Goal: Task Accomplishment & Management: Use online tool/utility

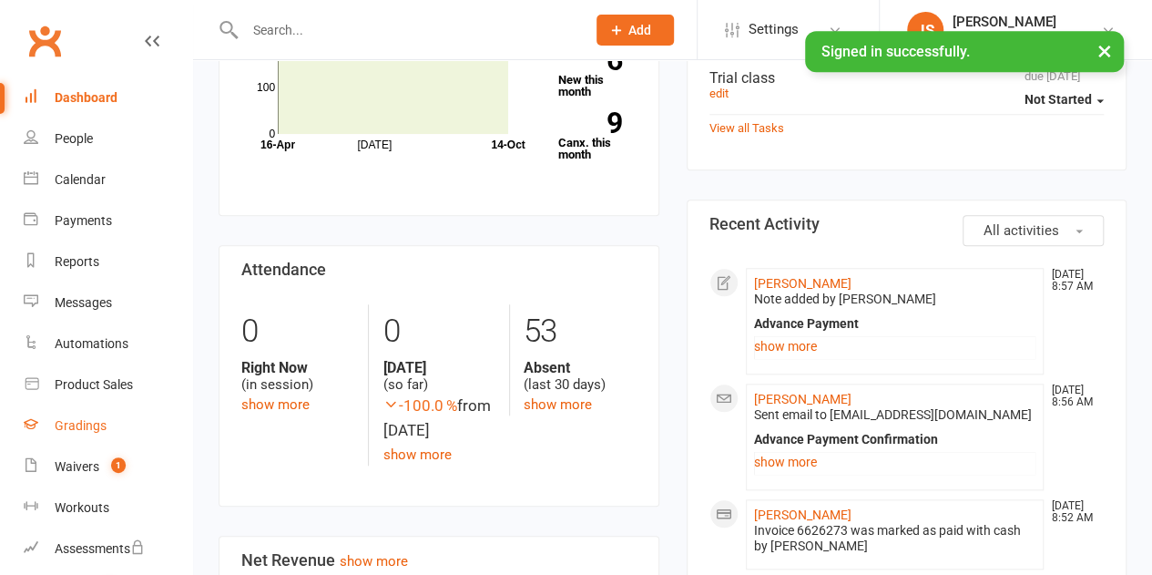
scroll to position [729, 0]
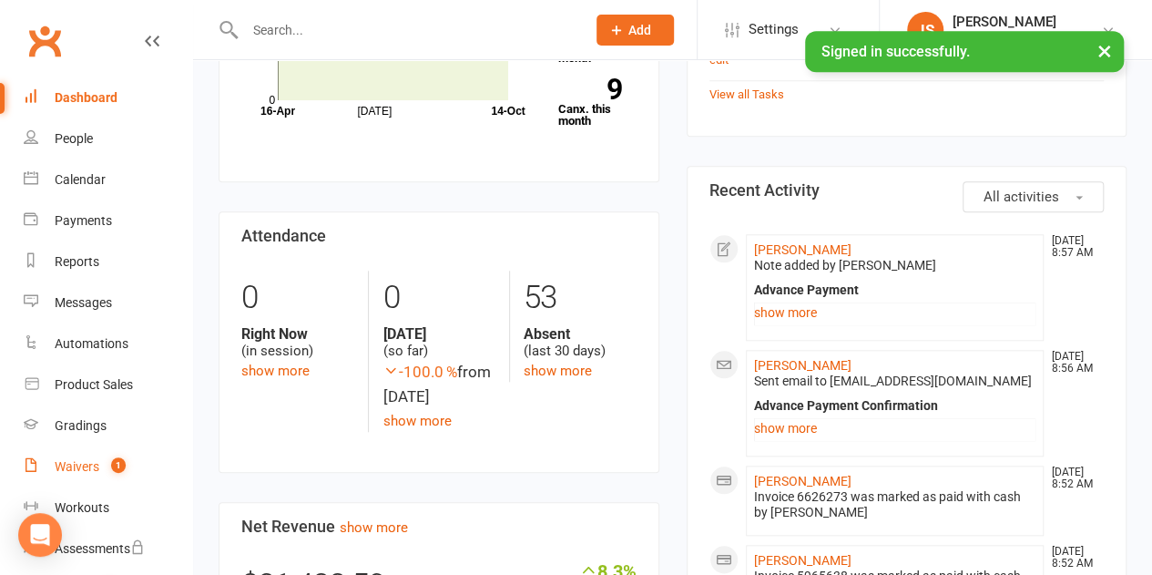
click at [71, 461] on div "Waivers" at bounding box center [77, 466] width 45 height 15
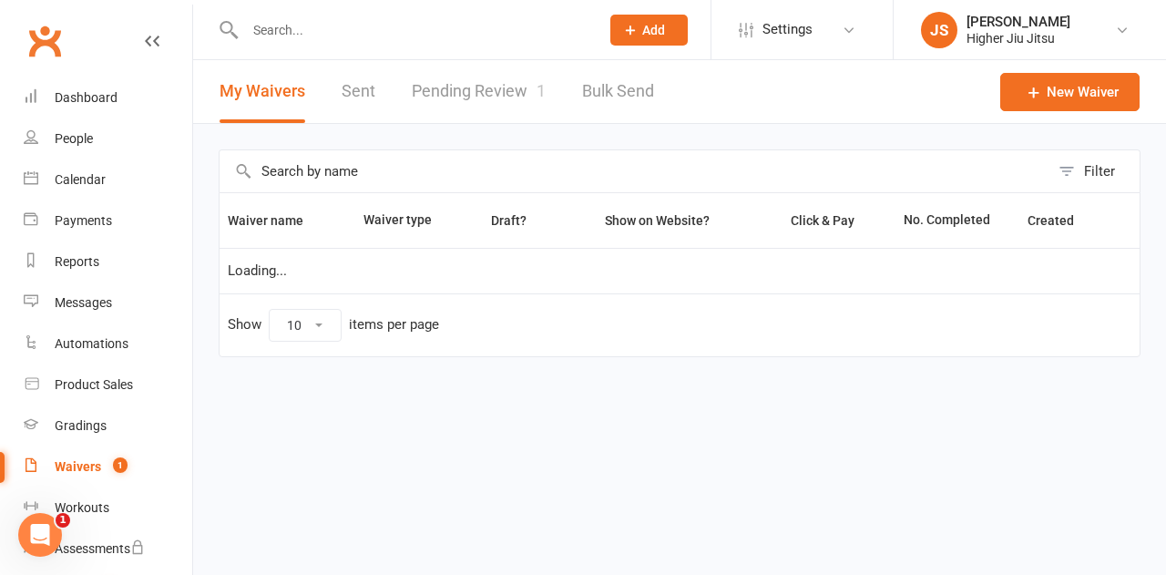
select select "100"
click at [494, 98] on link "Pending Review 1" at bounding box center [479, 91] width 134 height 63
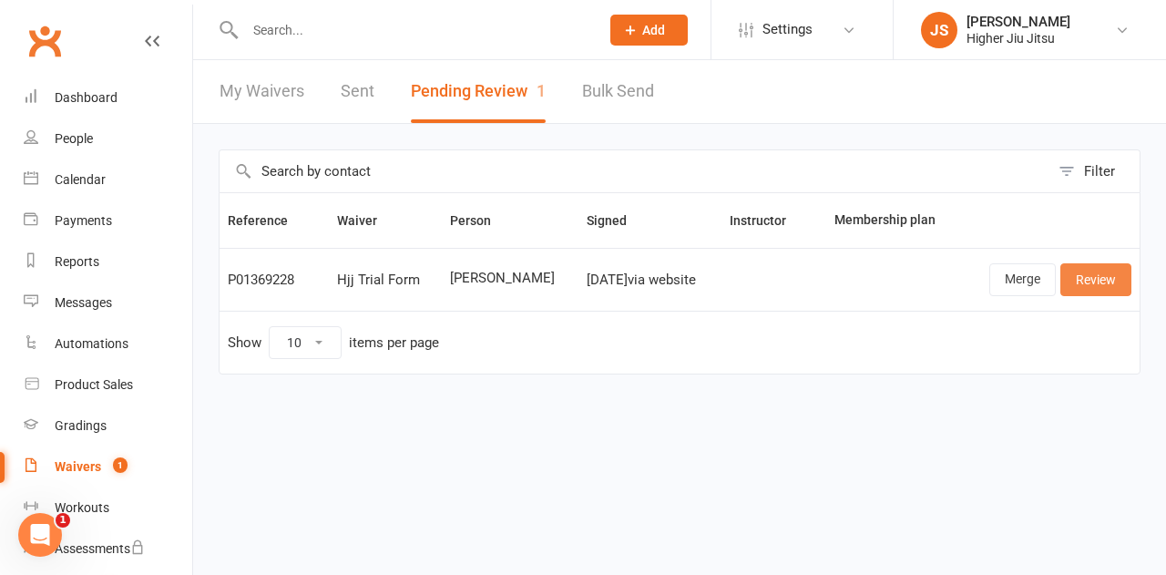
click at [1107, 279] on link "Review" at bounding box center [1095, 279] width 71 height 33
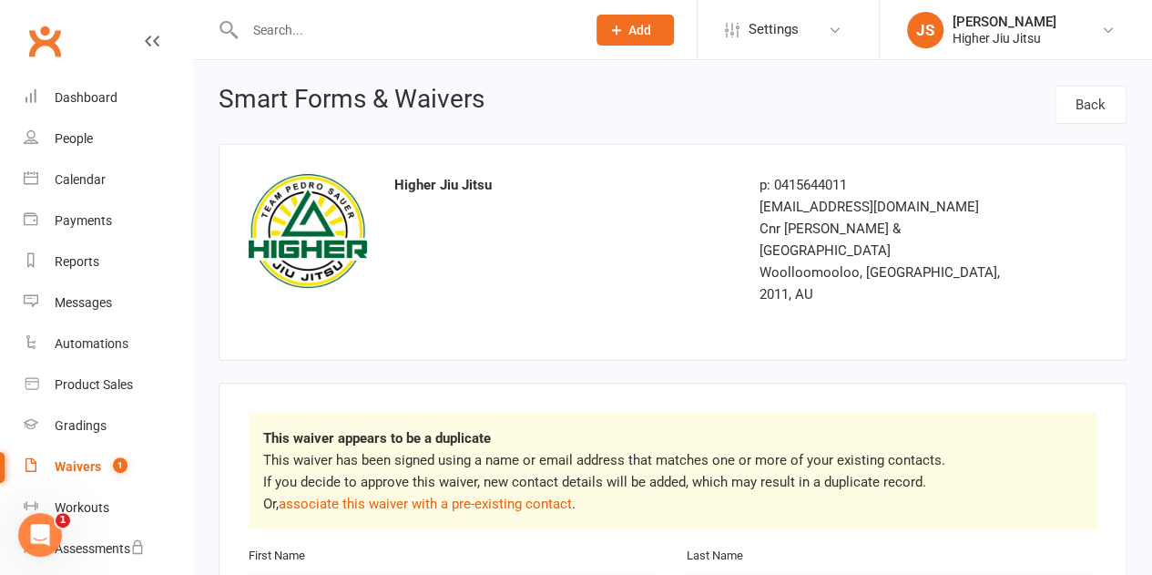
scroll to position [182, 0]
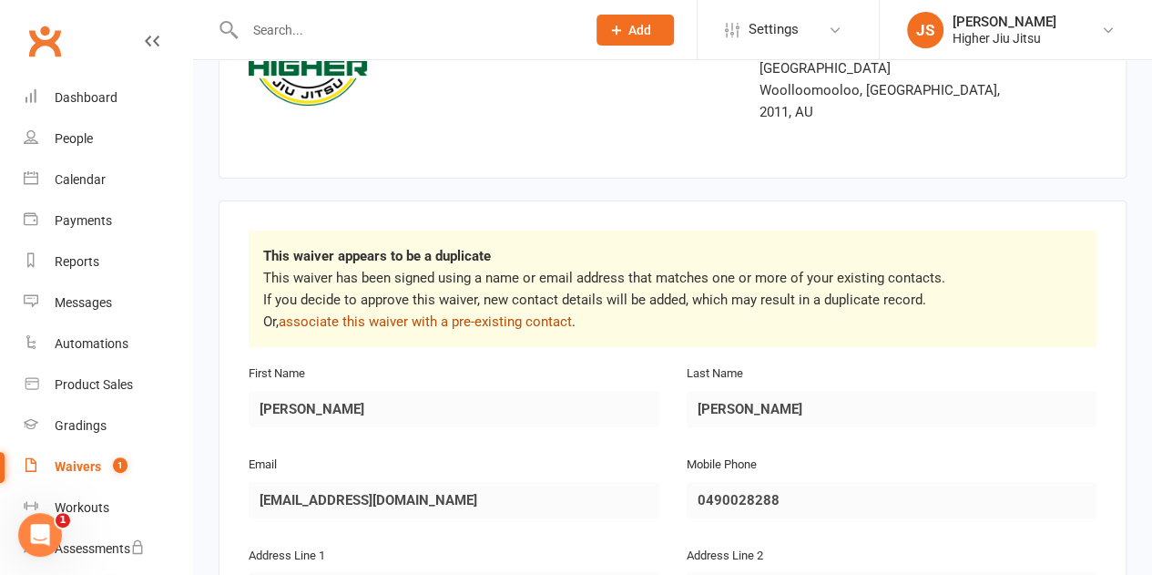
click at [449, 313] on link "associate this waiver with a pre-existing contact" at bounding box center [425, 321] width 293 height 16
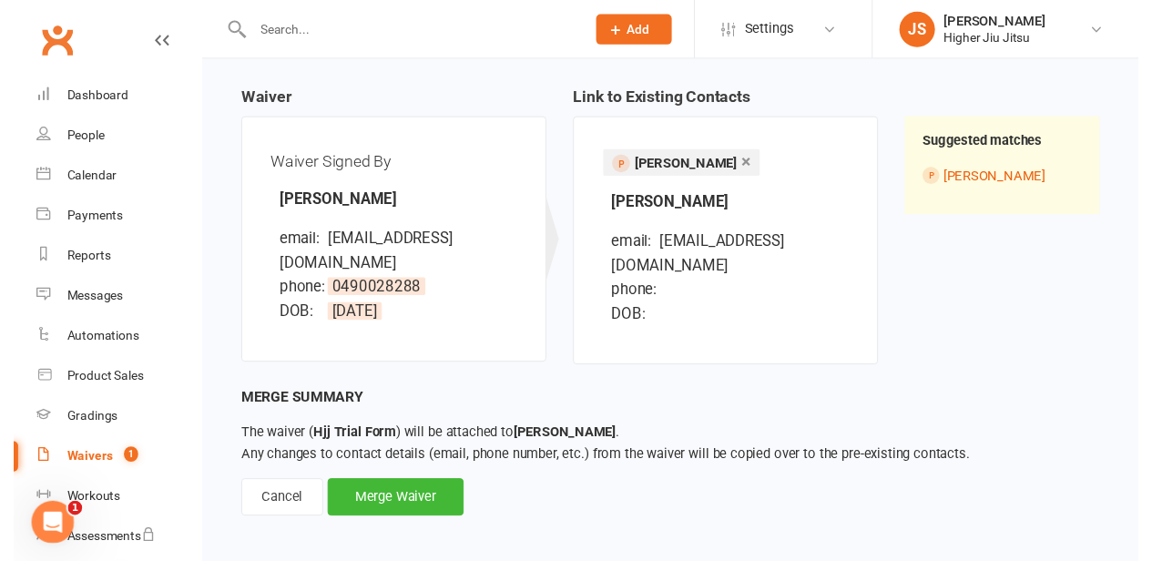
scroll to position [173, 0]
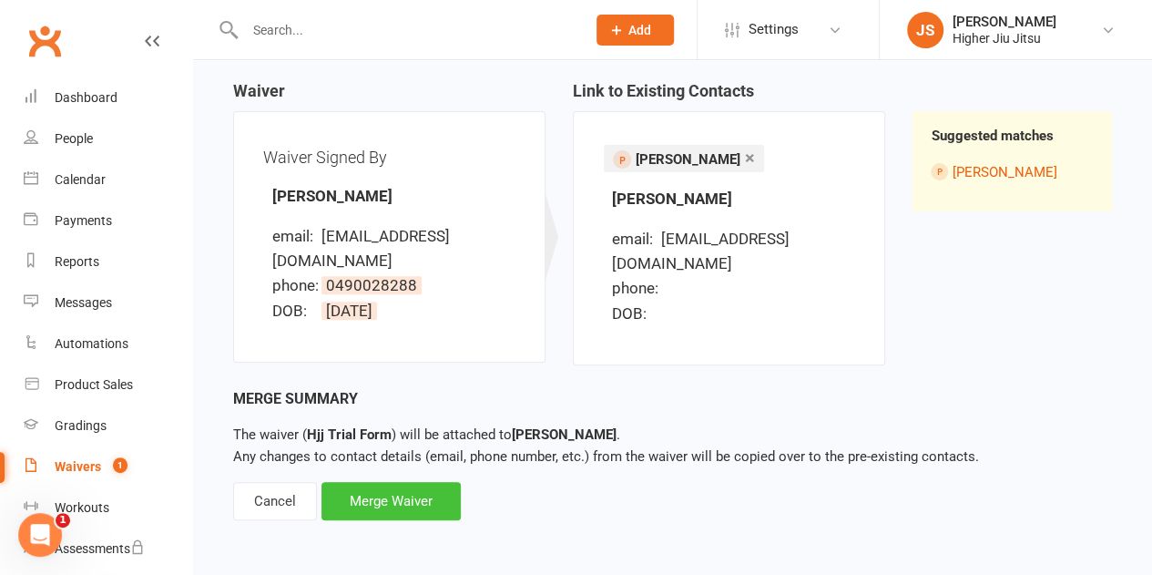
click at [413, 502] on div "Merge Waiver" at bounding box center [391, 501] width 139 height 38
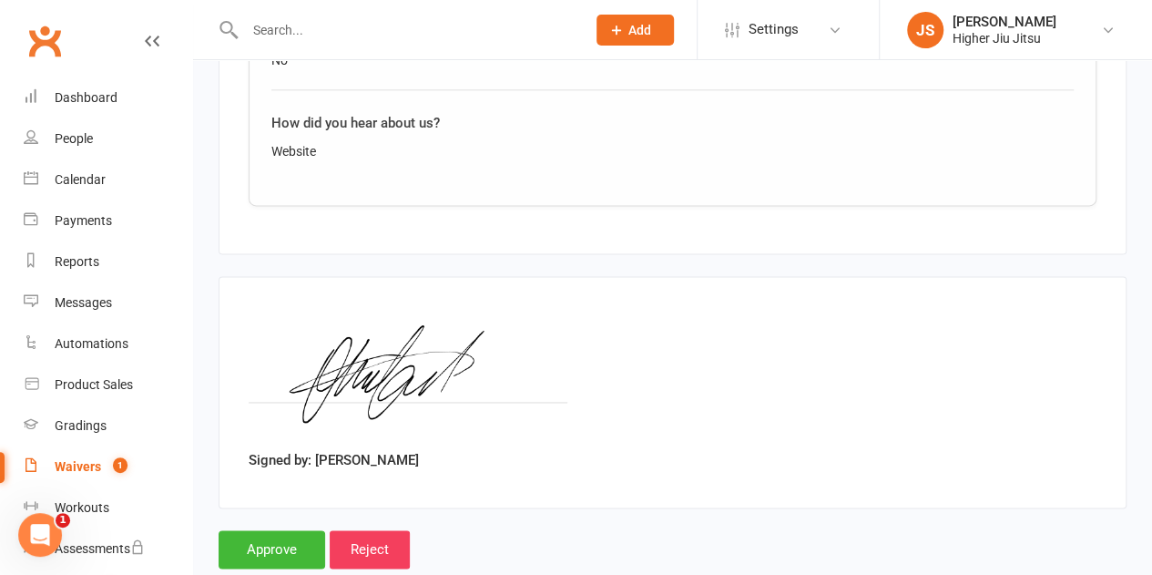
scroll to position [1115, 0]
click at [267, 529] on input "Approve" at bounding box center [272, 548] width 107 height 38
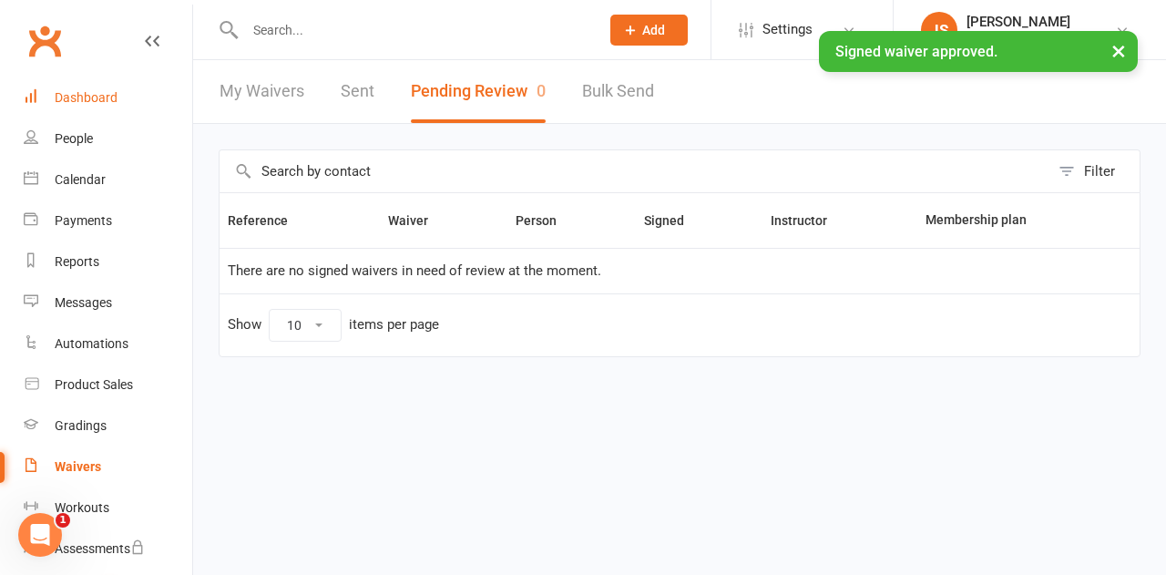
click at [78, 96] on div "Dashboard" at bounding box center [86, 97] width 63 height 15
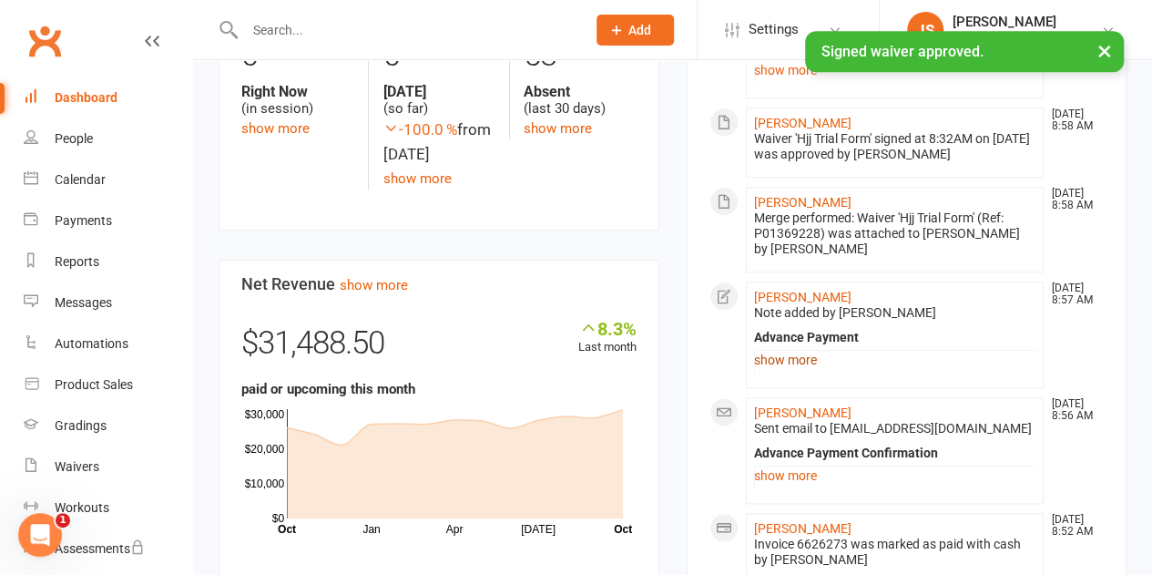
scroll to position [1002, 0]
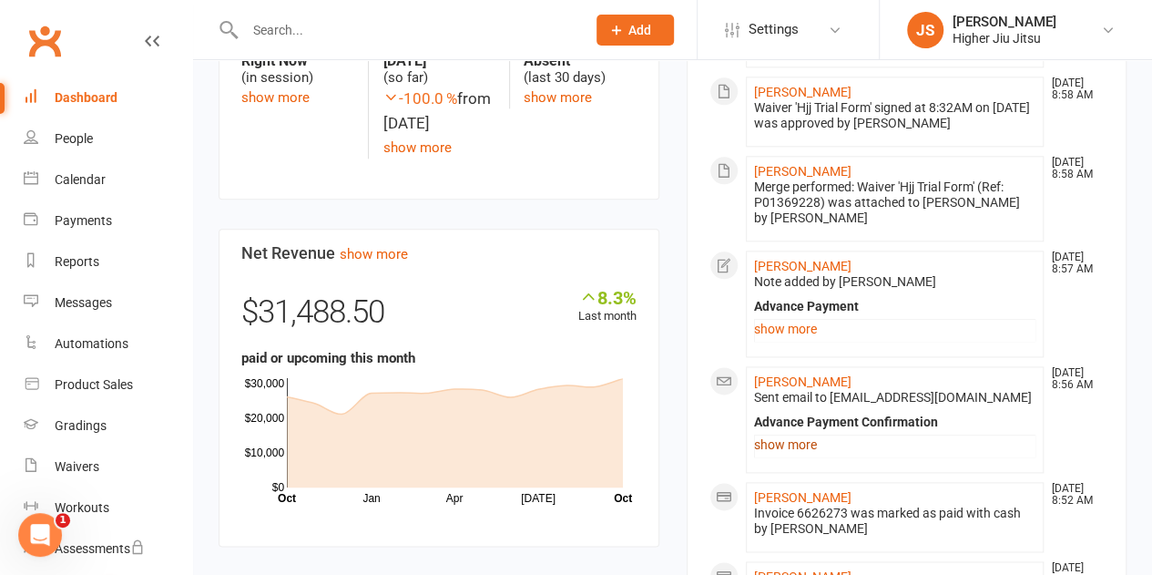
click at [814, 442] on link "show more" at bounding box center [895, 445] width 282 height 26
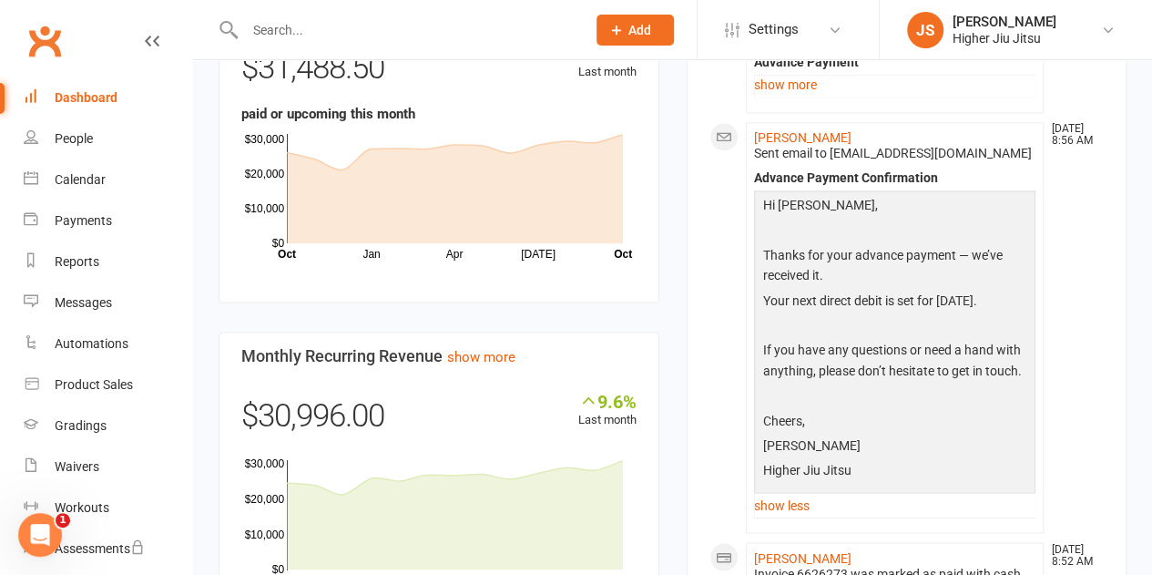
scroll to position [1275, 0]
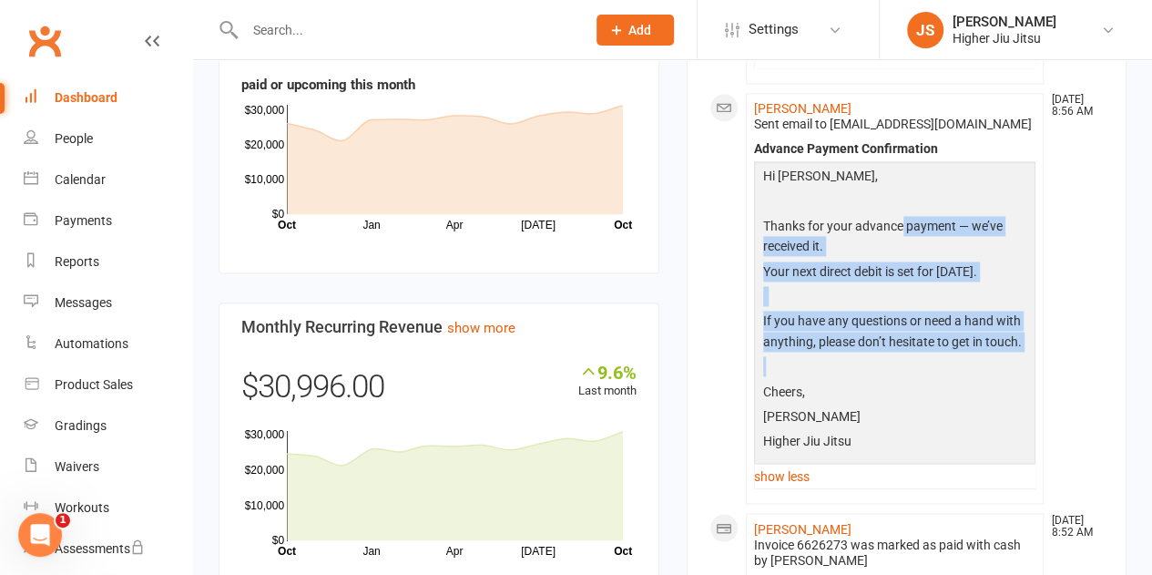
drag, startPoint x: 916, startPoint y: 340, endPoint x: 899, endPoint y: 228, distance: 113.4
click at [900, 229] on div "Hi Dean, Thanks for your advance payment — we’ve received it. Your next direct …" at bounding box center [895, 311] width 273 height 291
click at [899, 228] on p "Thanks for your advance payment — we’ve received it." at bounding box center [895, 239] width 273 height 46
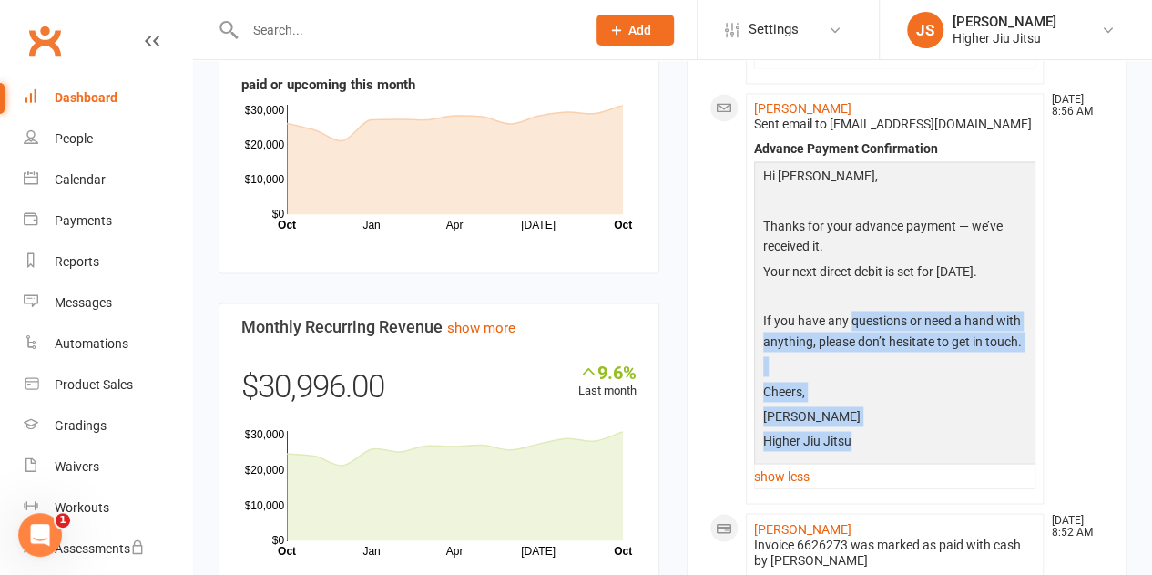
drag, startPoint x: 875, startPoint y: 438, endPoint x: 844, endPoint y: 261, distance: 179.3
click at [844, 263] on div "Hi Dean, Thanks for your advance payment — we’ve received it. Your next direct …" at bounding box center [895, 311] width 273 height 291
click at [844, 261] on p "Your next direct debit is set for 16 March 2026." at bounding box center [895, 273] width 273 height 25
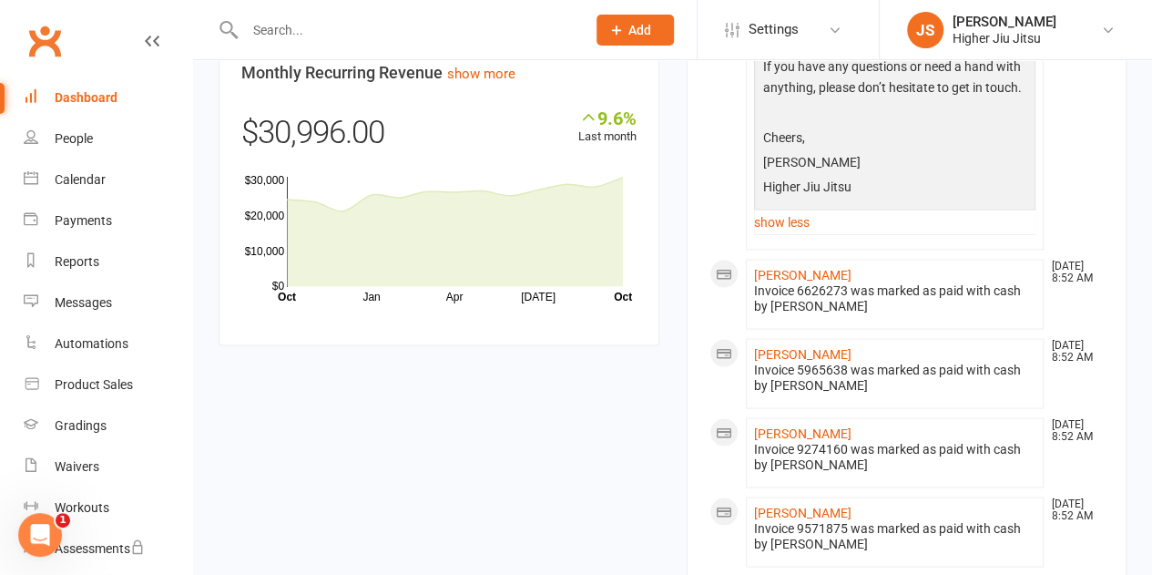
scroll to position [1195, 0]
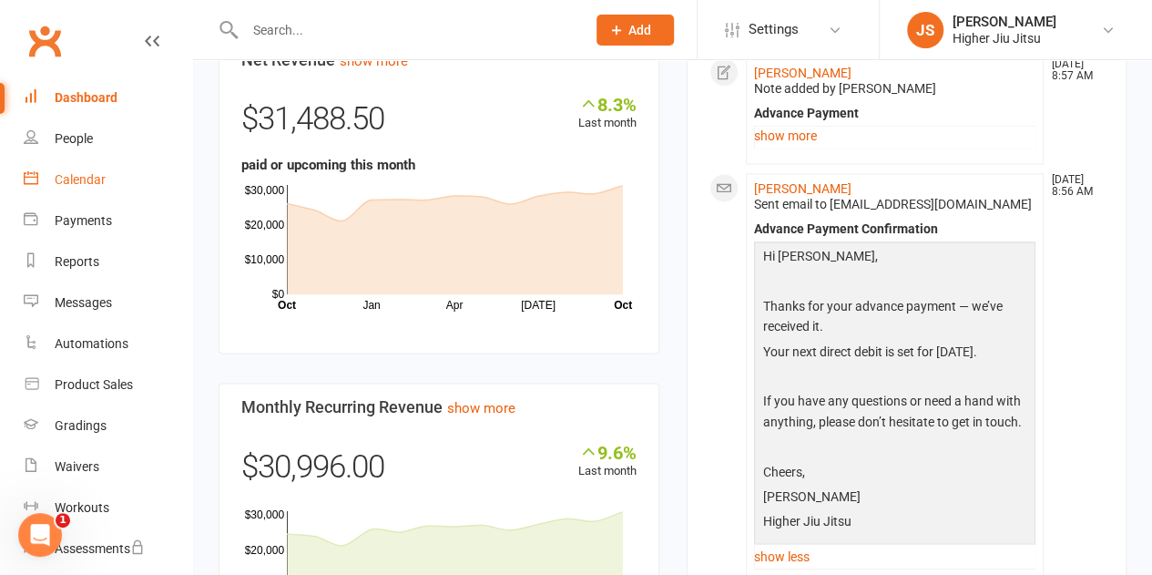
click at [109, 182] on link "Calendar" at bounding box center [108, 179] width 169 height 41
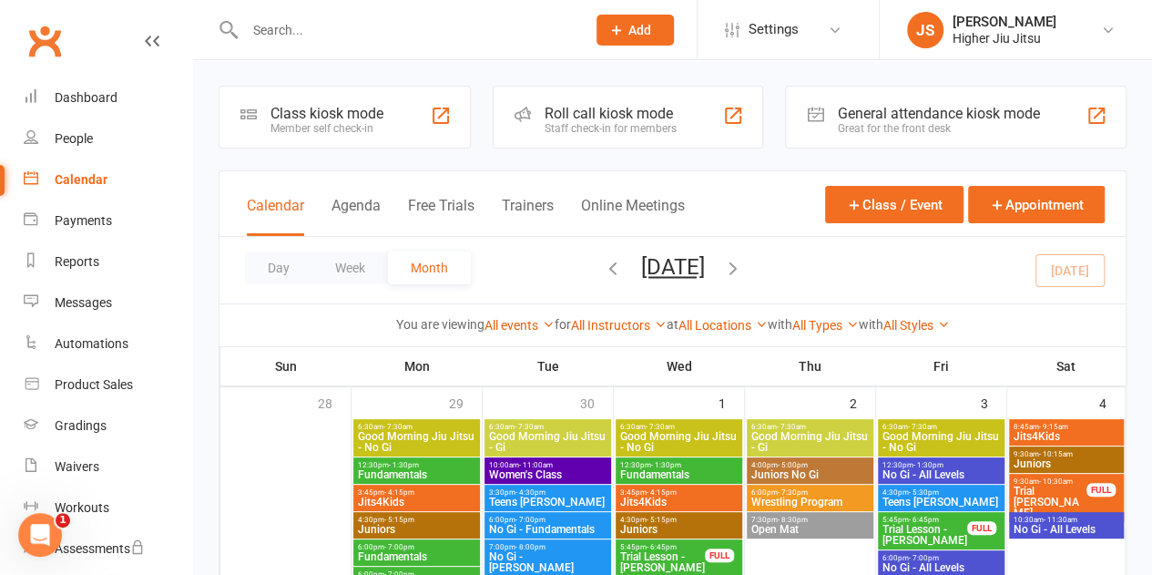
click at [615, 118] on div "Roll call kiosk mode" at bounding box center [611, 113] width 132 height 17
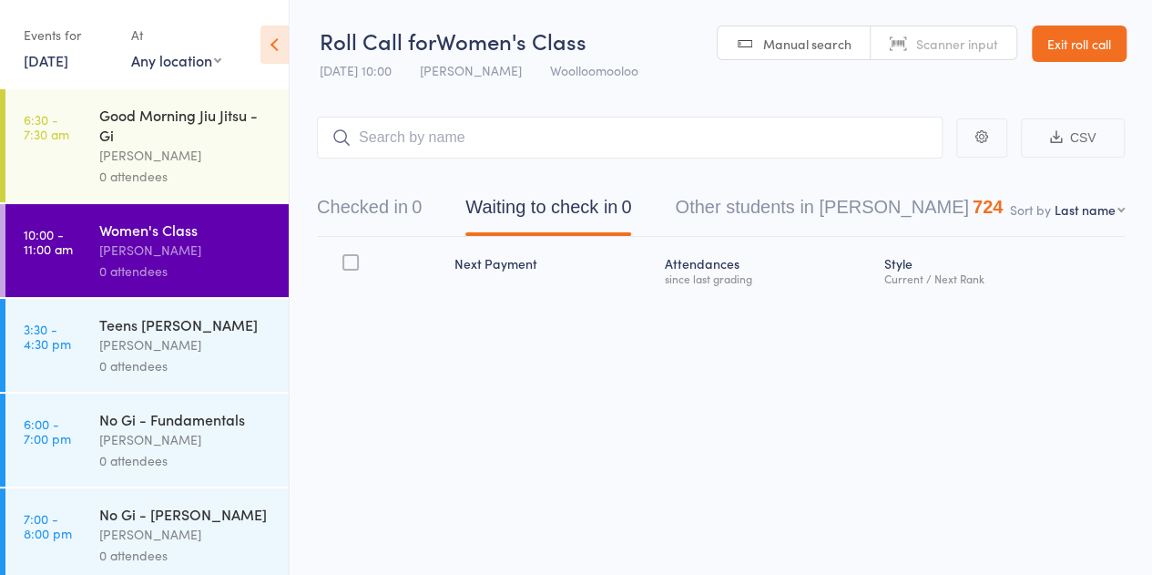
click at [169, 151] on div "[PERSON_NAME]" at bounding box center [186, 155] width 174 height 21
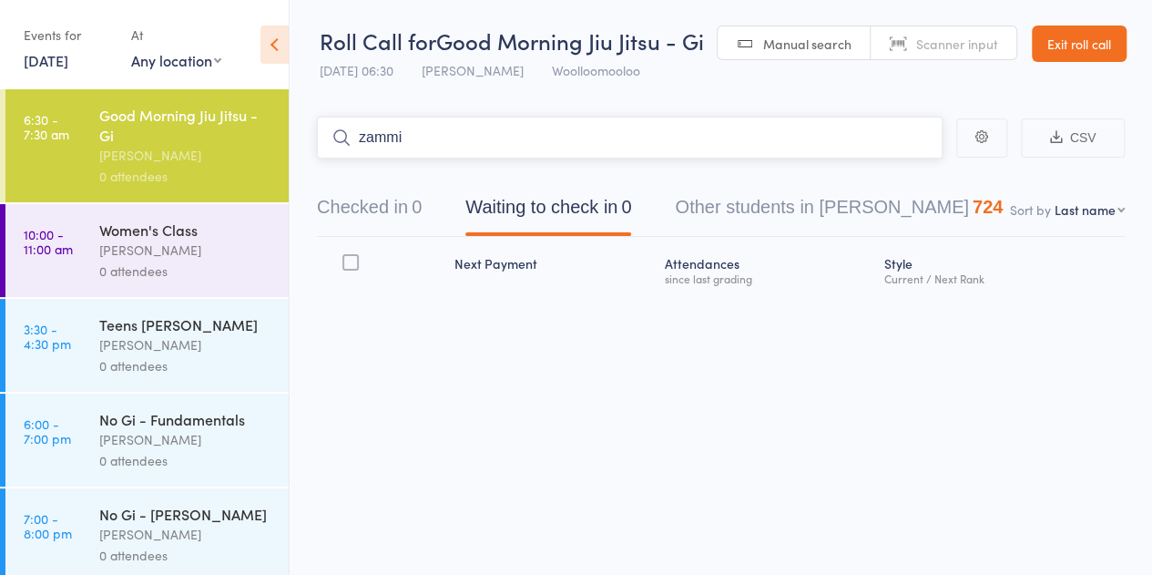
type input "zammit"
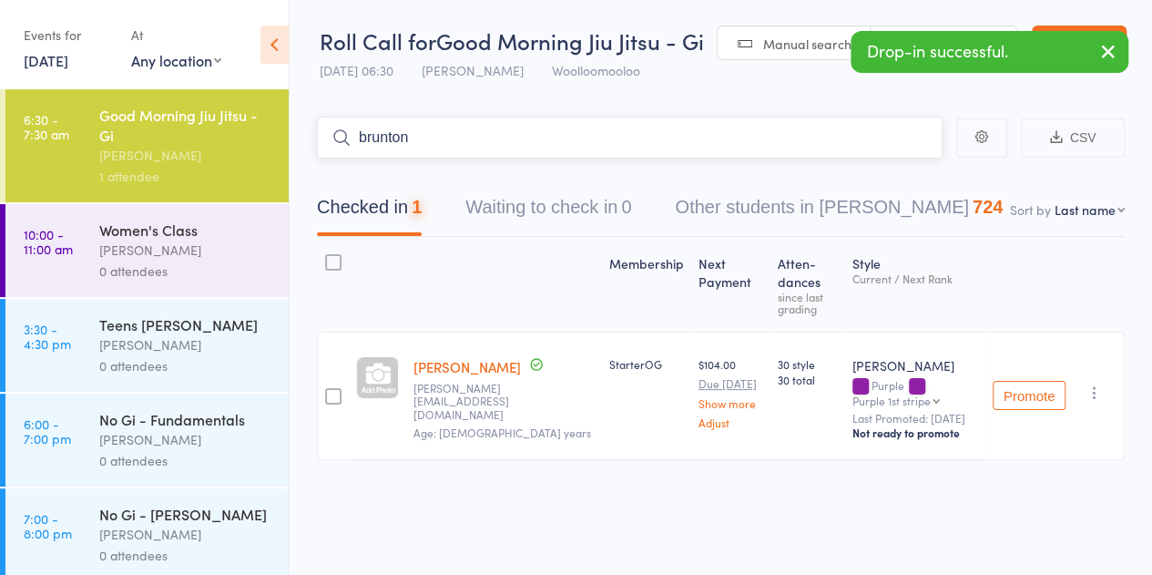
type input "brunton"
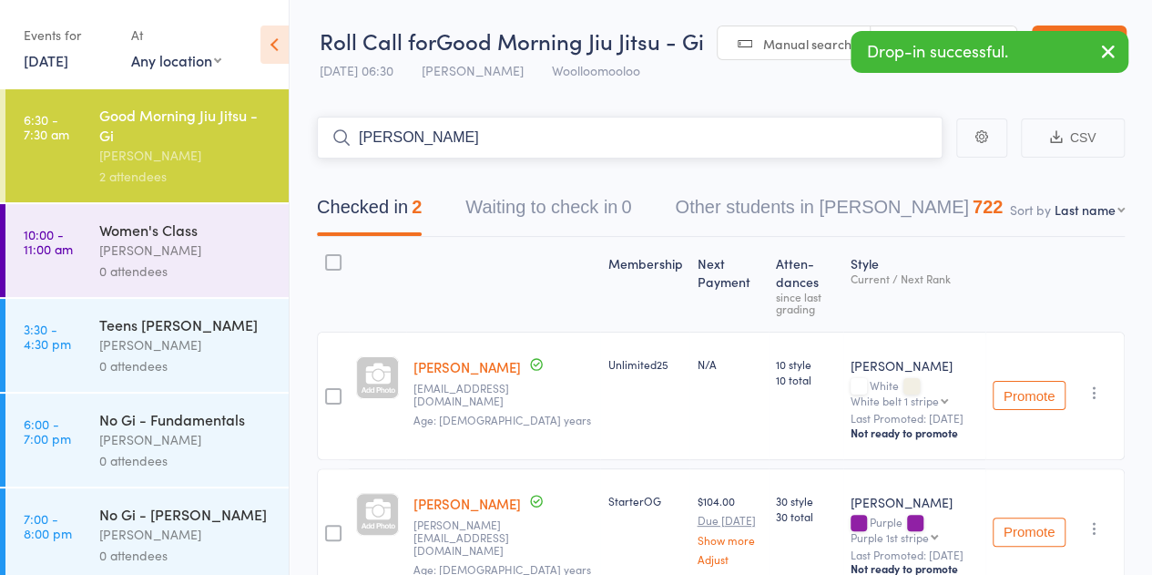
type input "remy nguyen"
type input "gray negrine"
type input "lin hwong"
click at [565, 132] on input "search" at bounding box center [630, 138] width 626 height 42
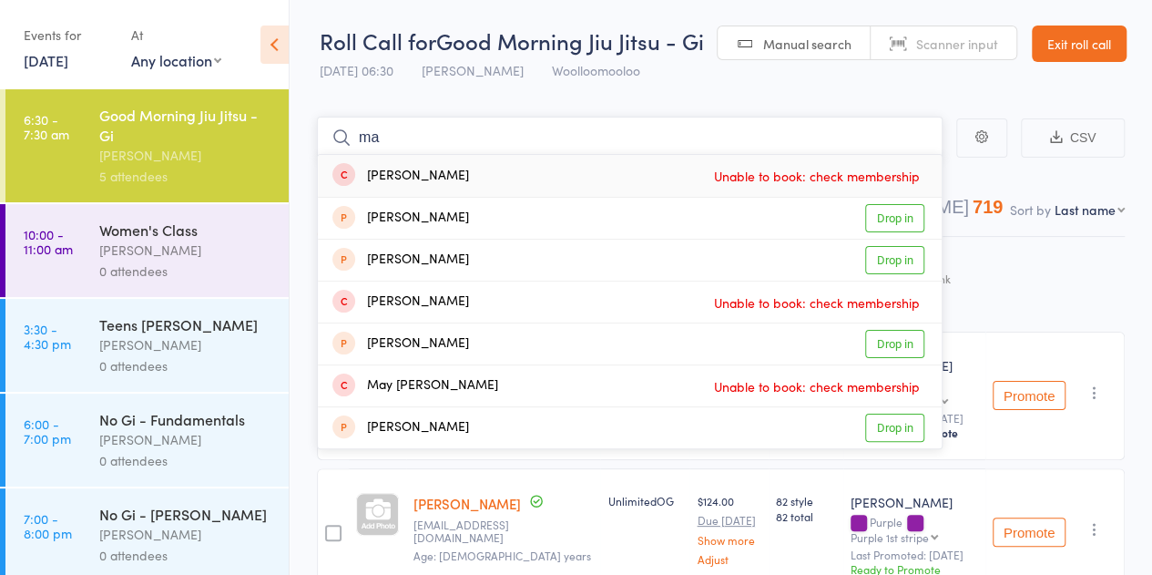
type input "m"
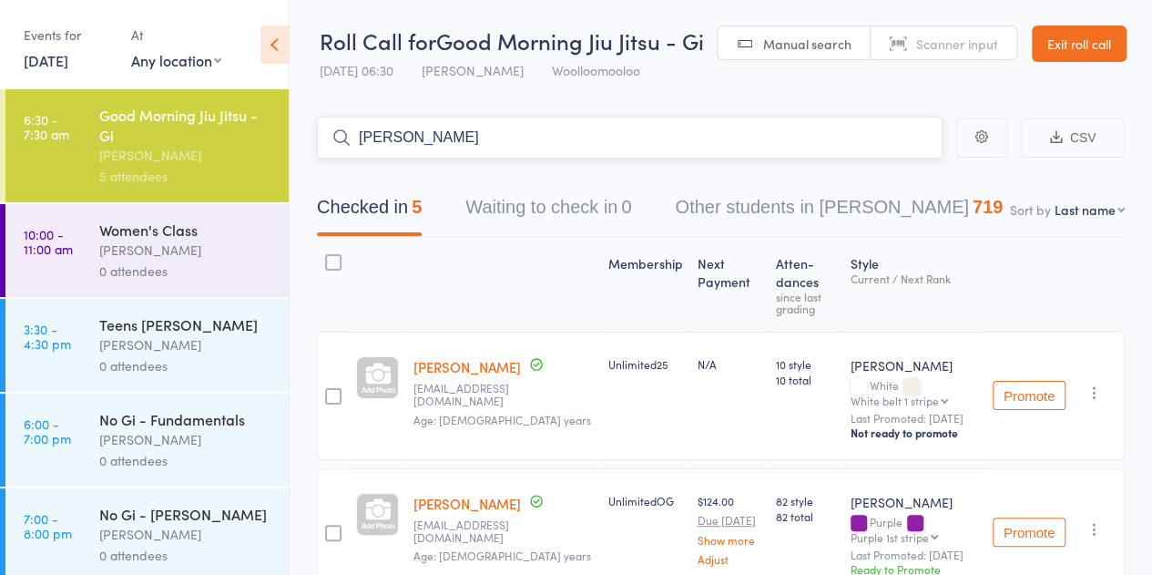
type input "ameya"
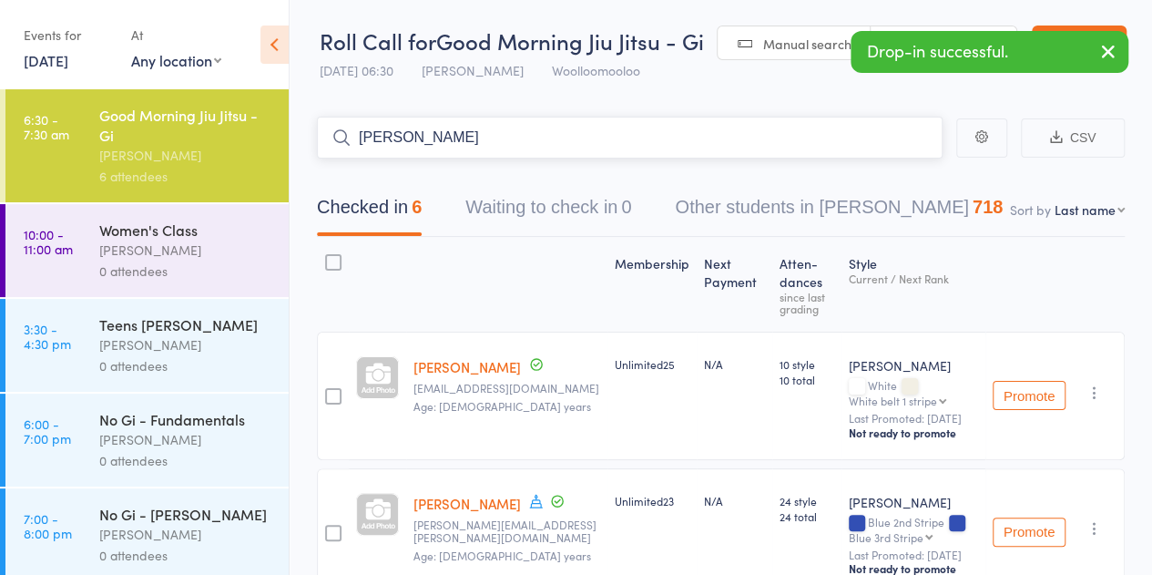
type input "luke barry"
type input "t"
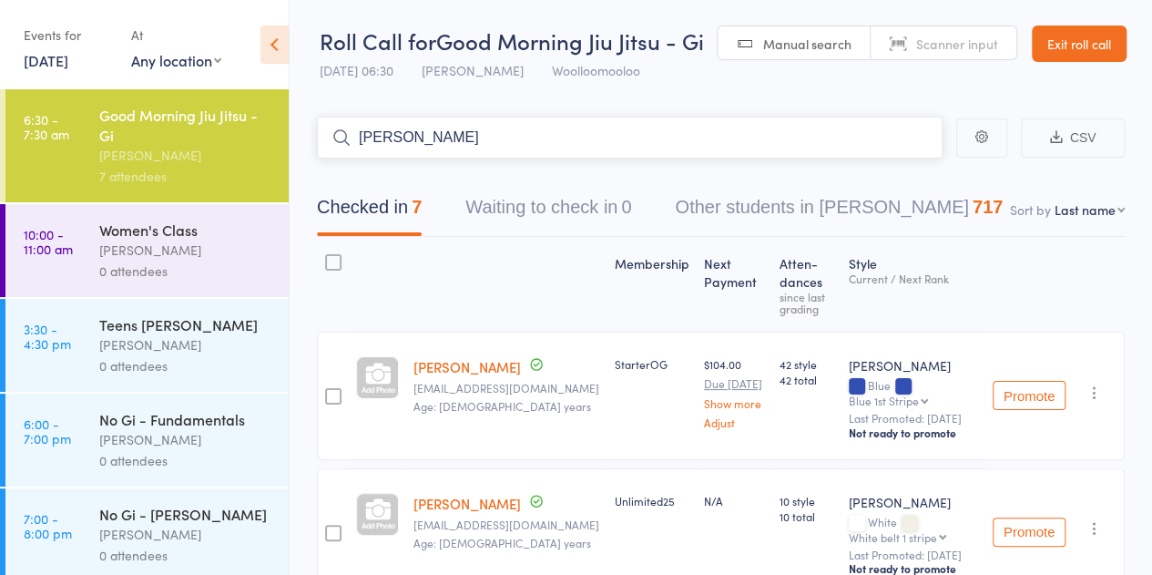
type input "tony lam"
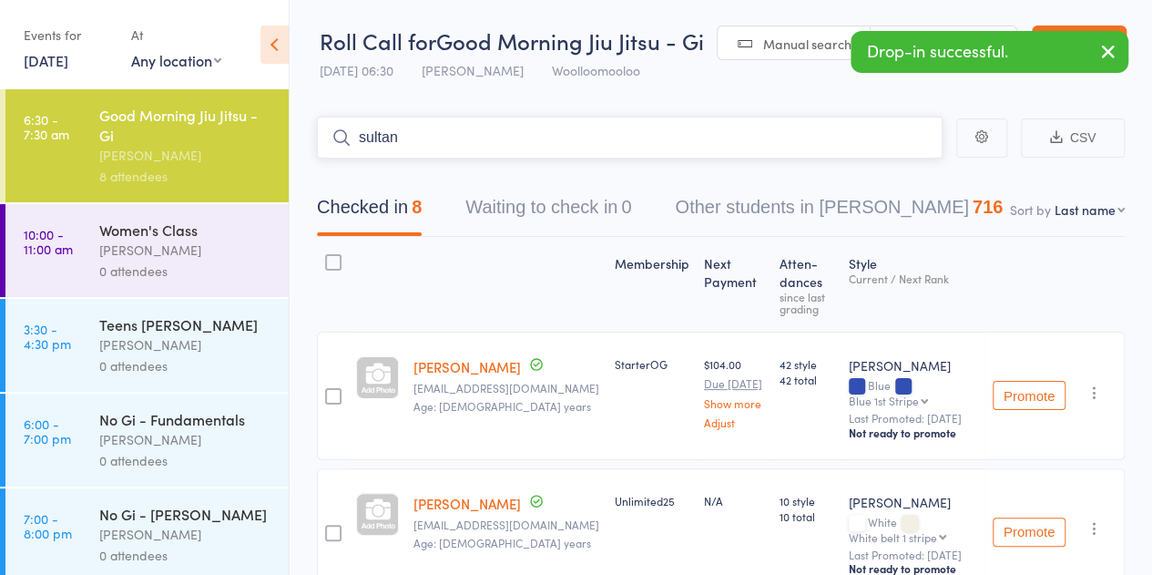
type input "sultan"
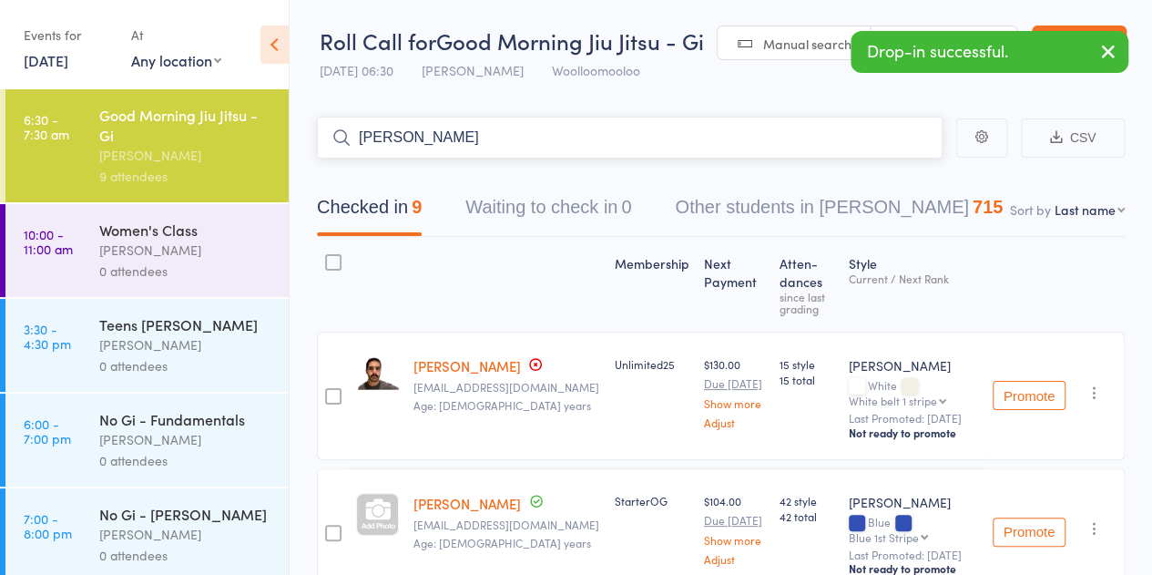
type input "nicole pike"
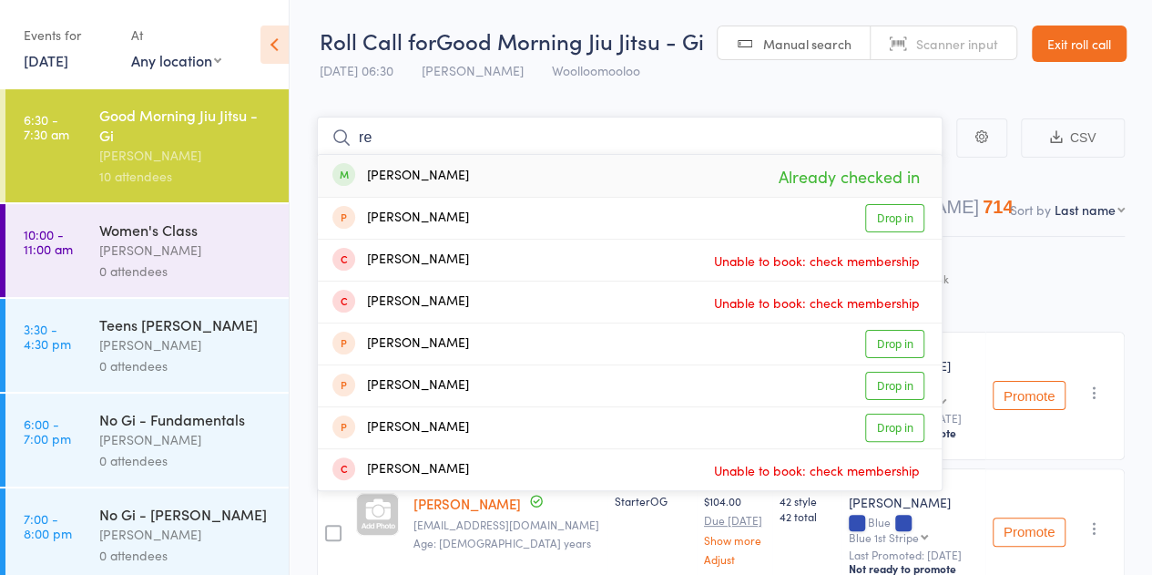
type input "r"
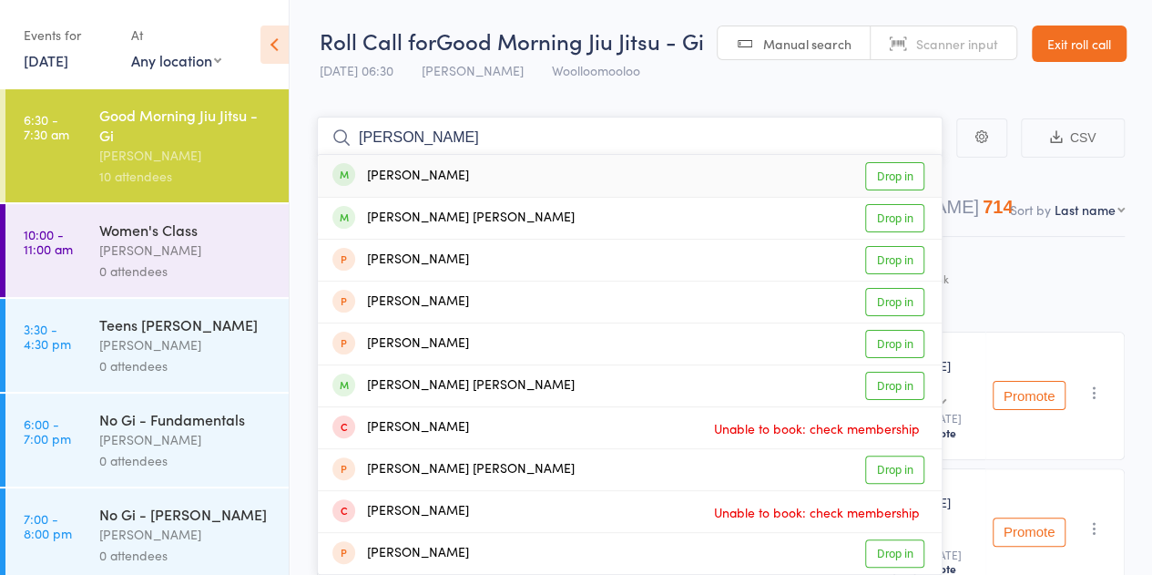
type input "matt jackson"
click at [531, 183] on div "Matt Jackson Drop in" at bounding box center [630, 176] width 624 height 42
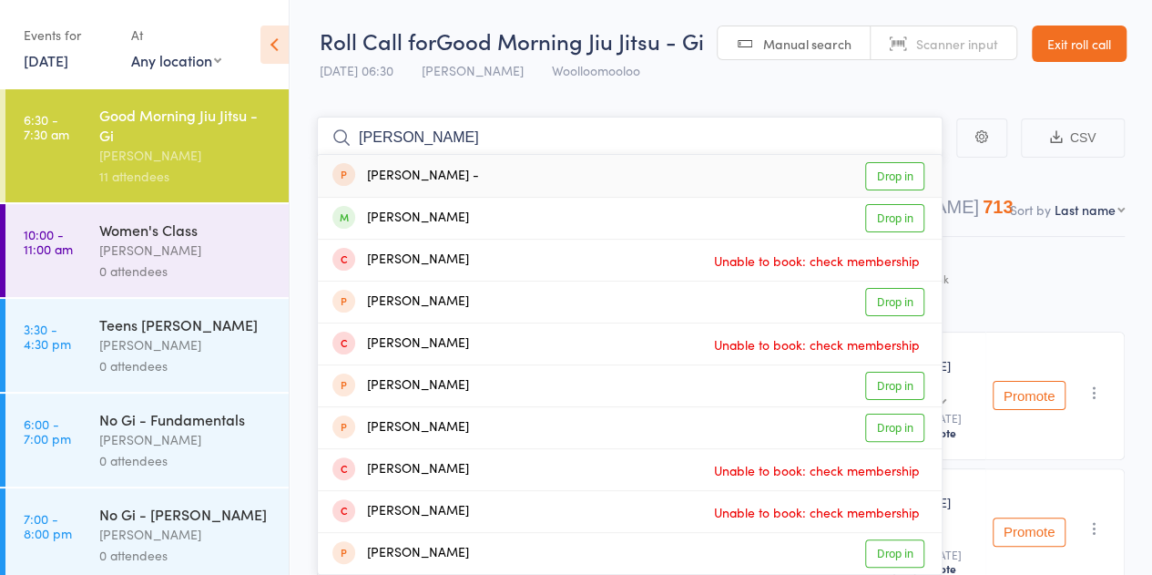
type input "andrew fitz"
click at [469, 223] on div "[PERSON_NAME]" at bounding box center [401, 218] width 137 height 21
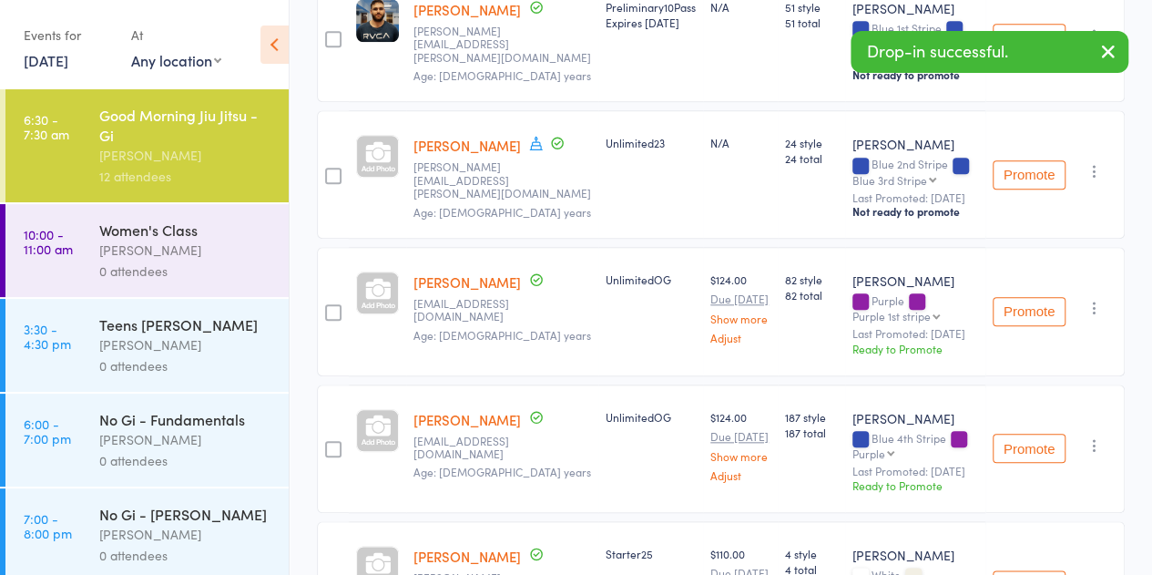
scroll to position [675, 0]
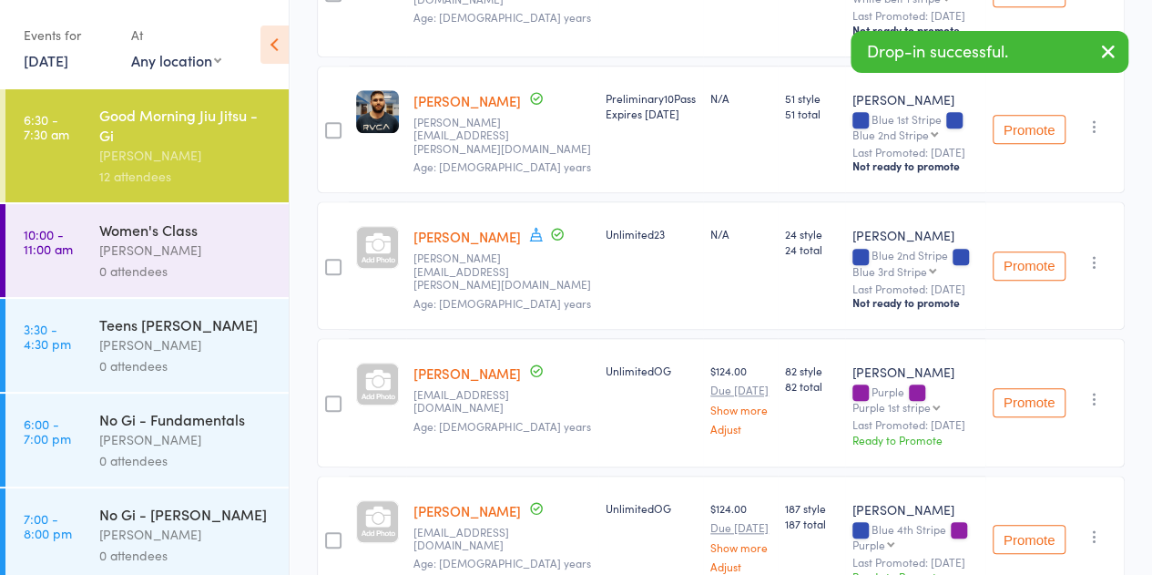
click at [466, 110] on link "[PERSON_NAME]" at bounding box center [467, 100] width 107 height 19
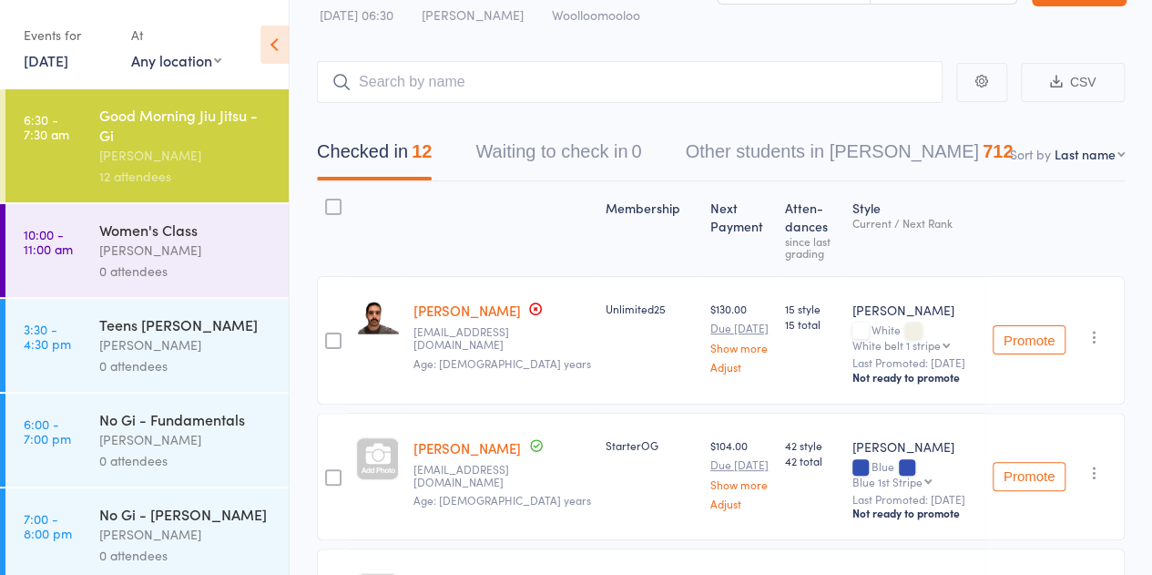
scroll to position [0, 0]
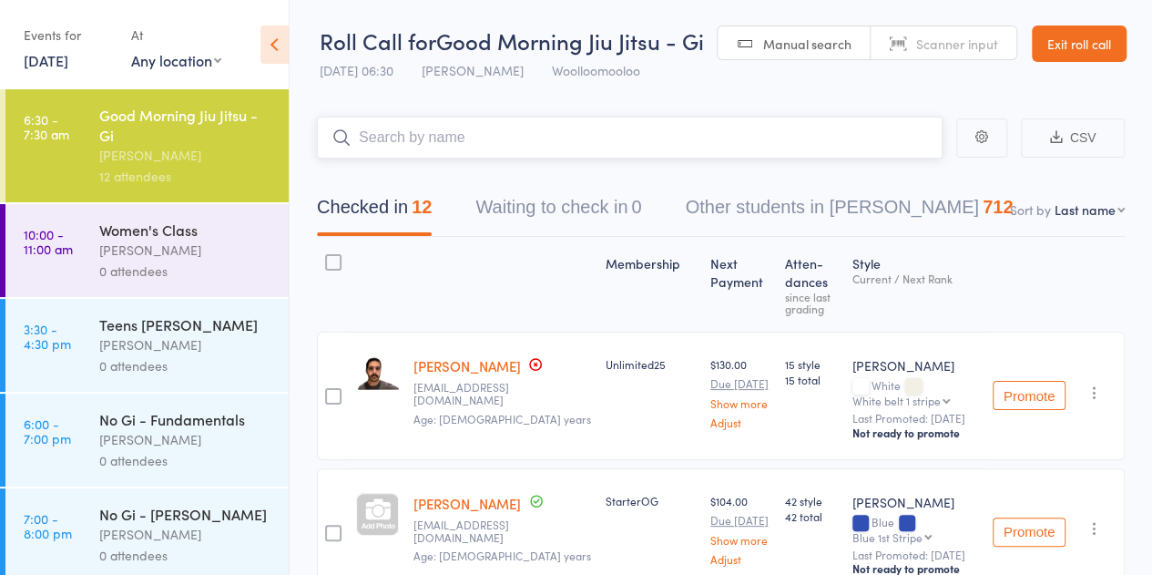
click at [501, 134] on input "search" at bounding box center [630, 138] width 626 height 42
type input "w"
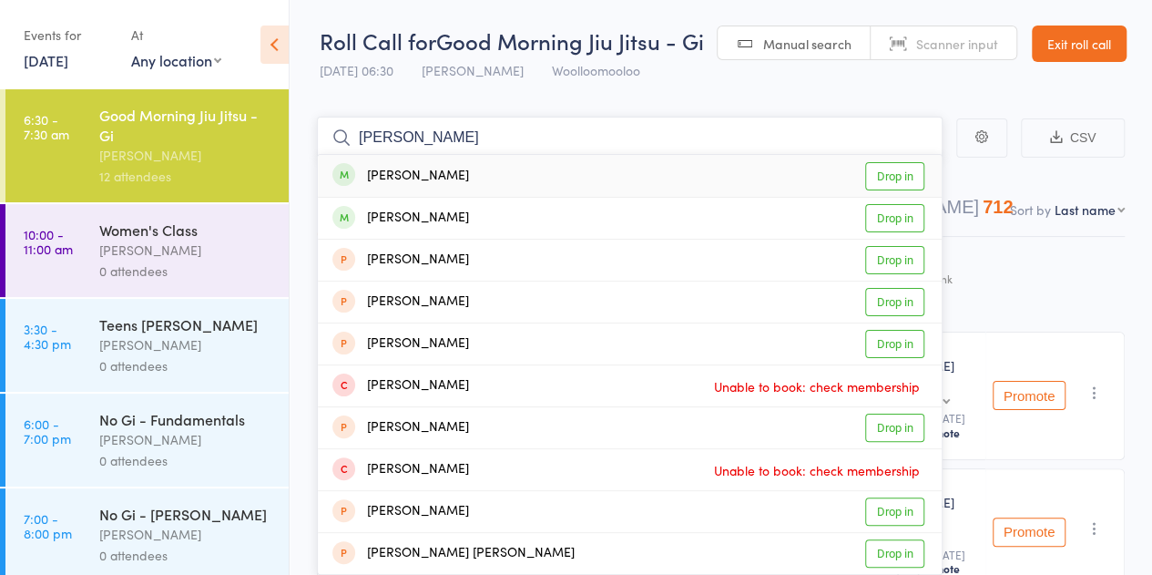
type input "sarah samuels"
click at [496, 177] on div "Sarah Samuels Drop in" at bounding box center [630, 176] width 624 height 42
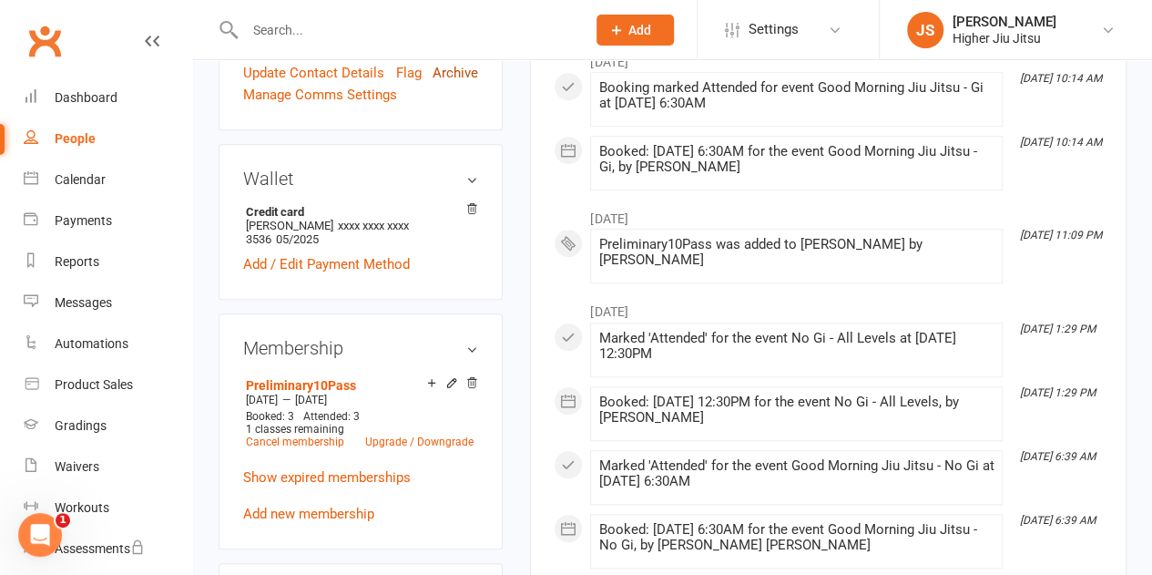
scroll to position [638, 0]
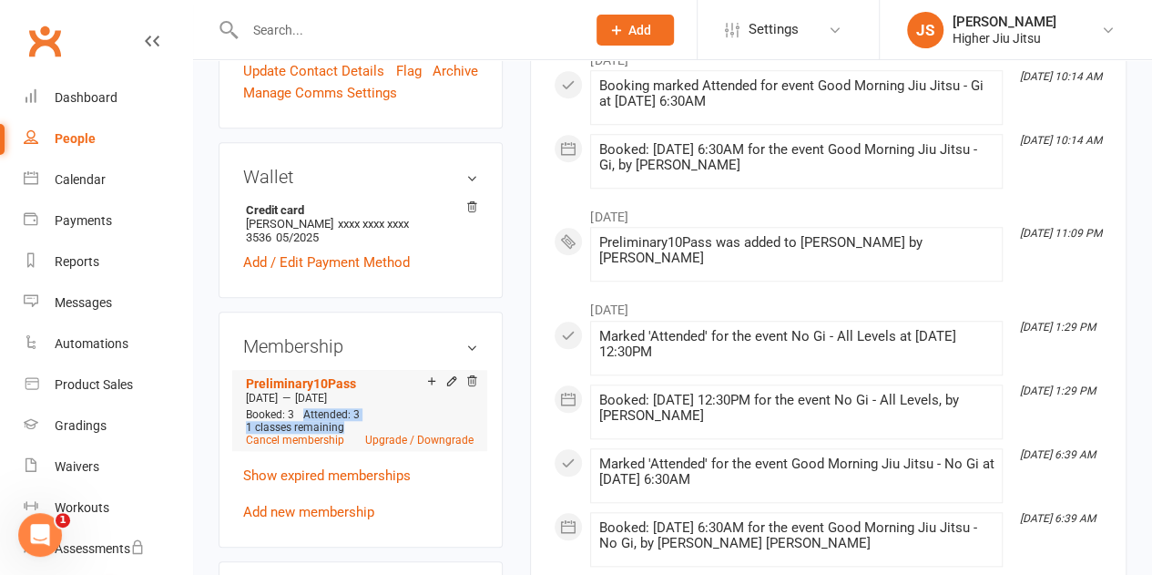
drag, startPoint x: 333, startPoint y: 380, endPoint x: 297, endPoint y: 367, distance: 38.6
click at [297, 408] on div "Booked: 3 Attended: 3 1 classes remaining Cancel membership Upgrade / Downgrade" at bounding box center [359, 427] width 237 height 38
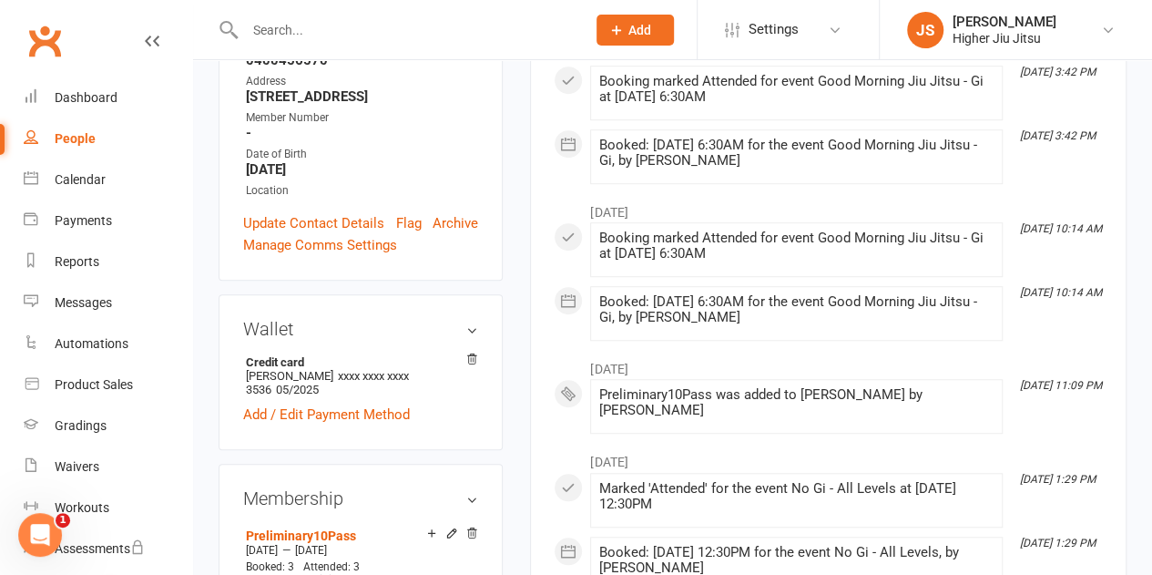
scroll to position [547, 0]
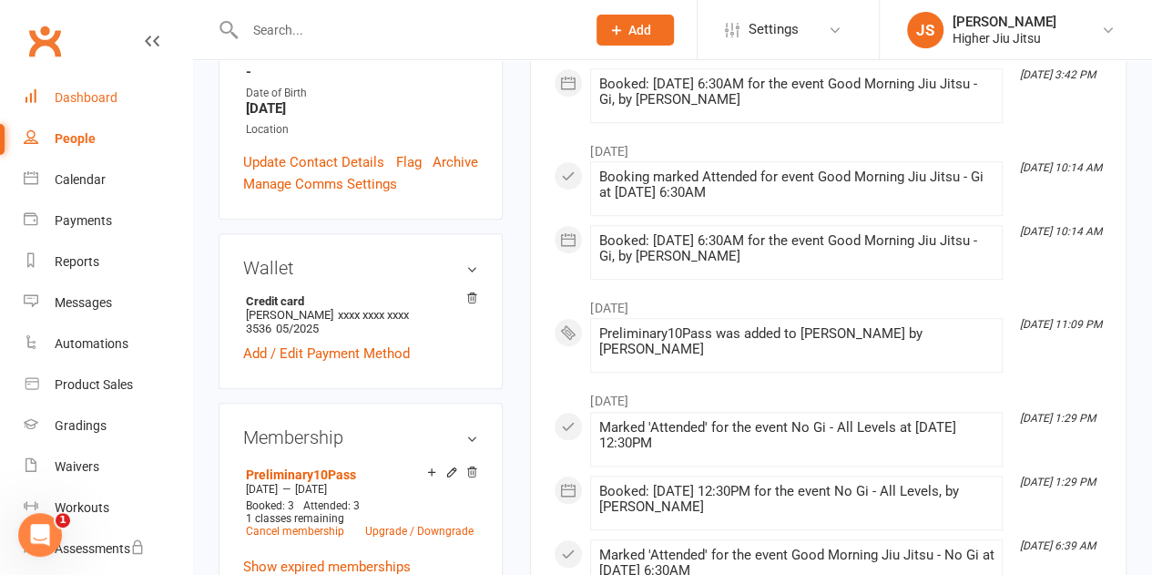
click at [97, 105] on div "Dashboard" at bounding box center [86, 97] width 63 height 15
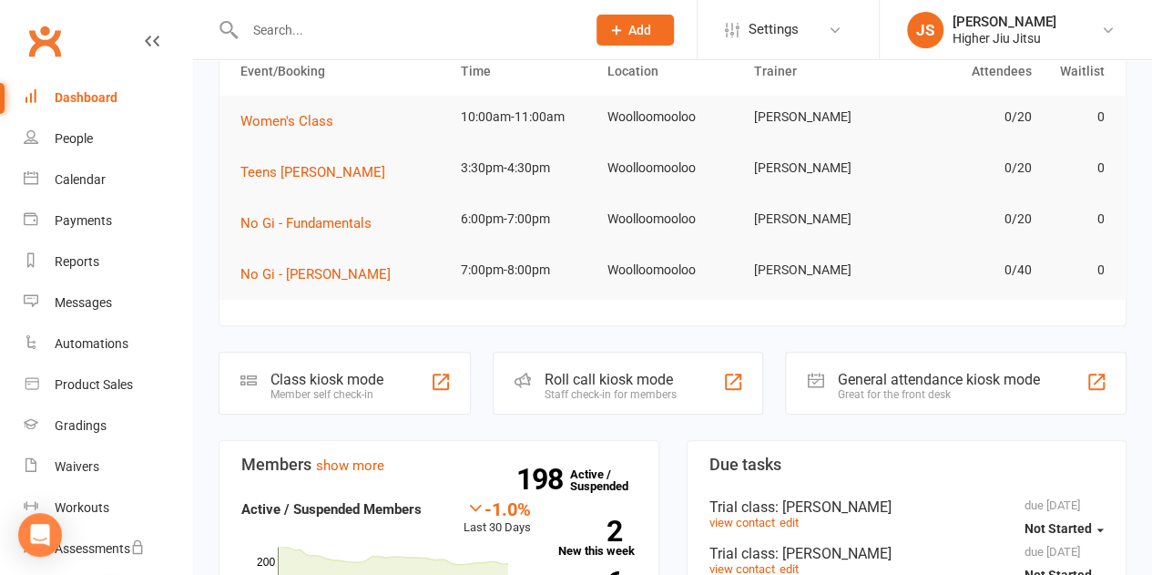
scroll to position [364, 0]
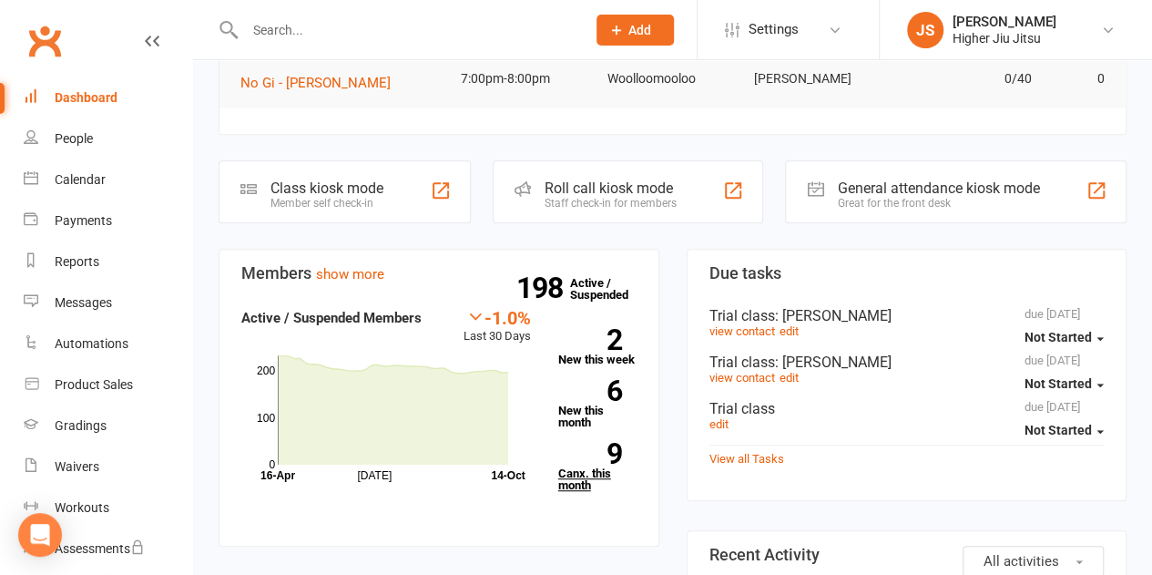
click at [591, 466] on link "9 Canx. this month" at bounding box center [597, 467] width 78 height 48
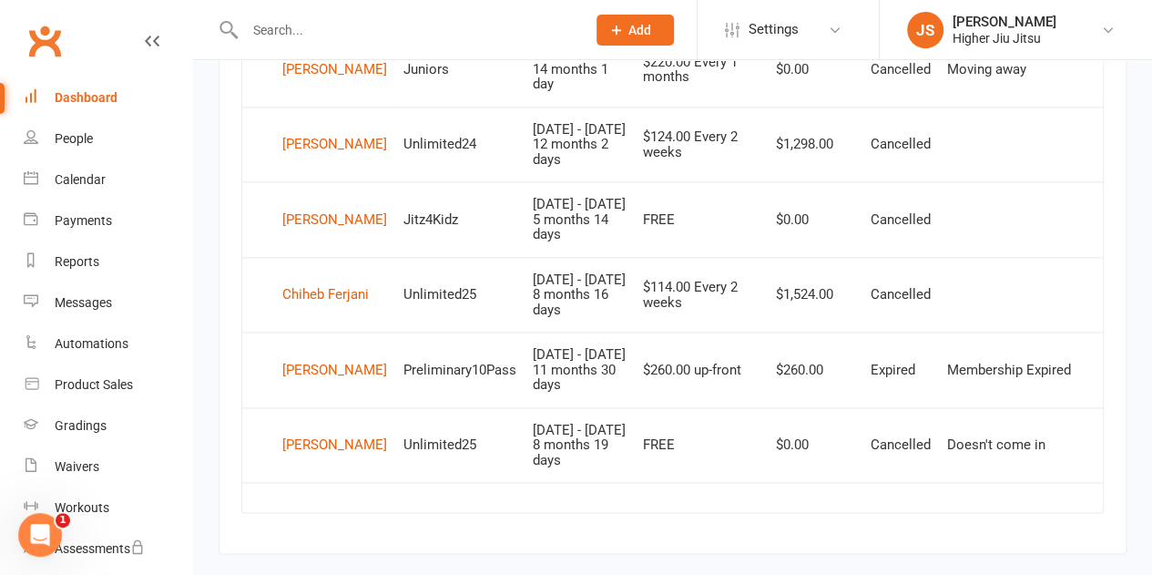
scroll to position [1123, 0]
